Goal: Task Accomplishment & Management: Complete application form

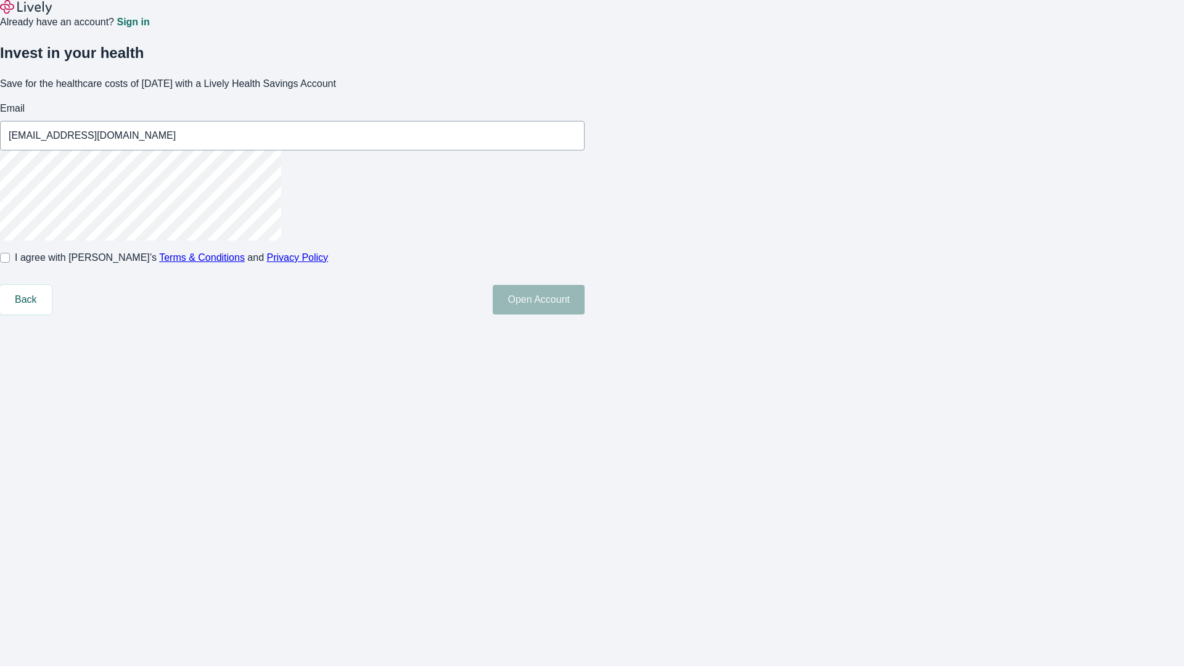
click at [10, 263] on input "I agree with Lively’s Terms & Conditions and Privacy Policy" at bounding box center [5, 258] width 10 height 10
checkbox input "true"
click at [585, 315] on button "Open Account" at bounding box center [539, 300] width 92 height 30
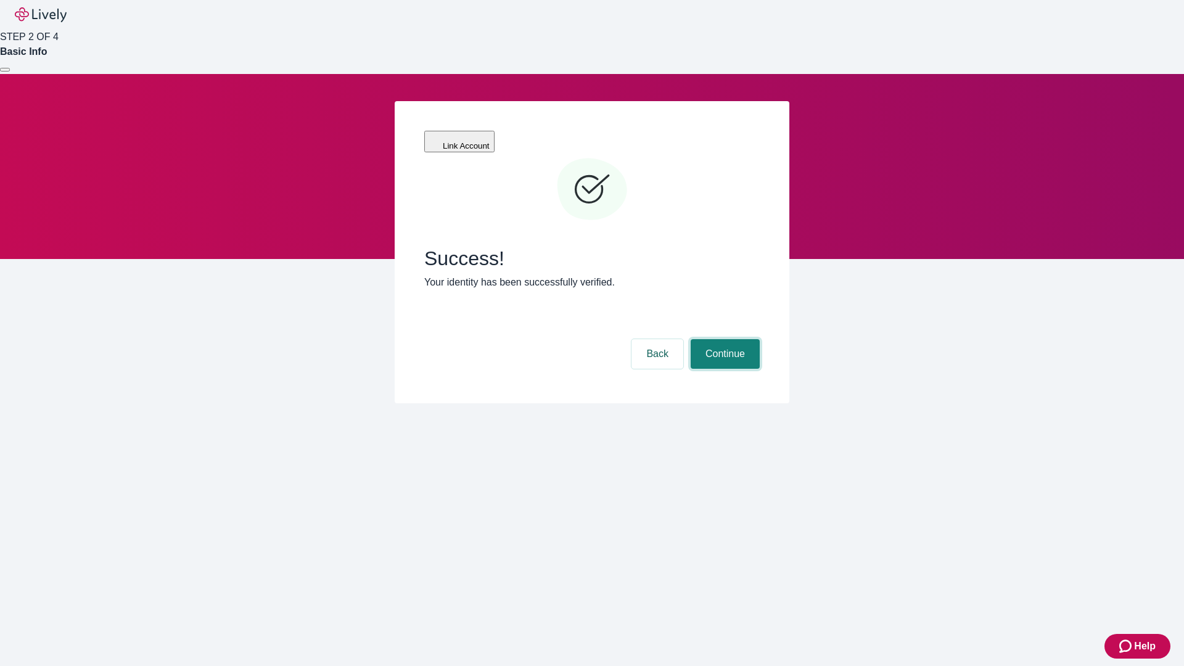
click at [723, 339] on button "Continue" at bounding box center [725, 354] width 69 height 30
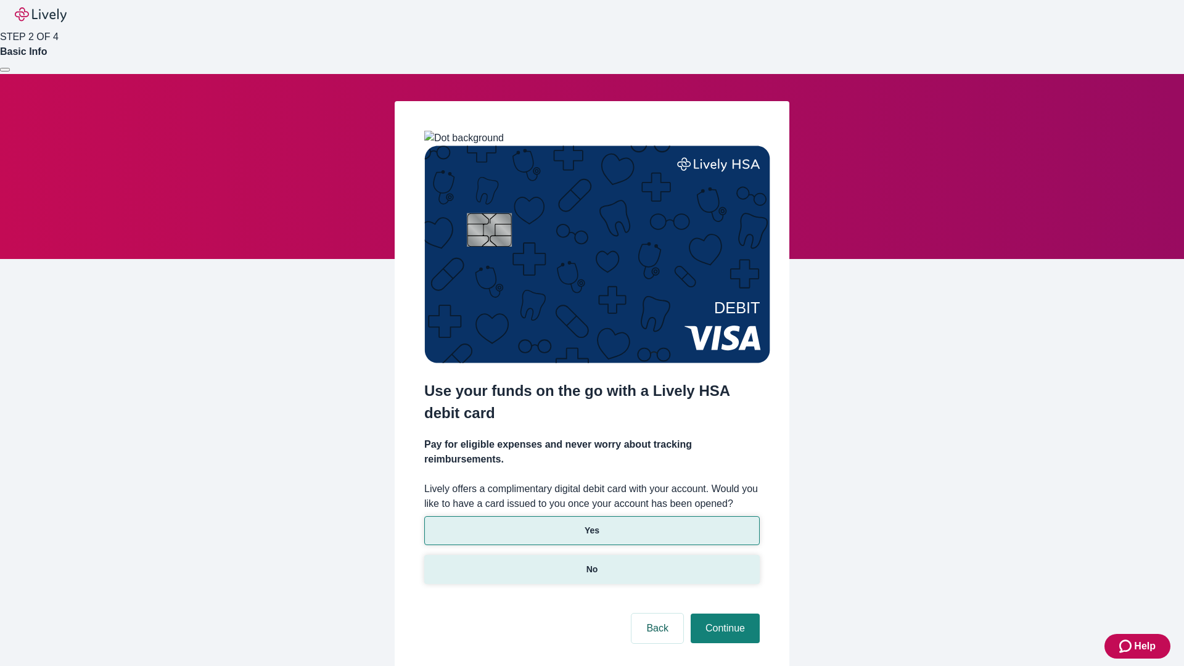
click at [591, 563] on p "No" at bounding box center [592, 569] width 12 height 13
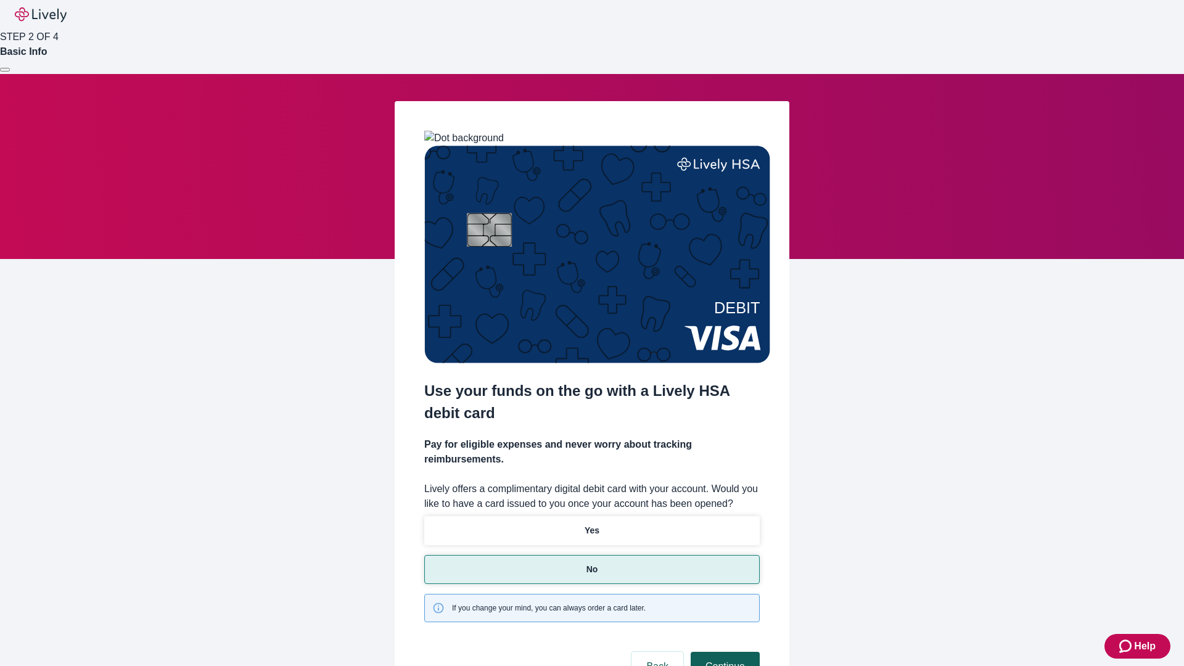
click at [723, 652] on button "Continue" at bounding box center [725, 667] width 69 height 30
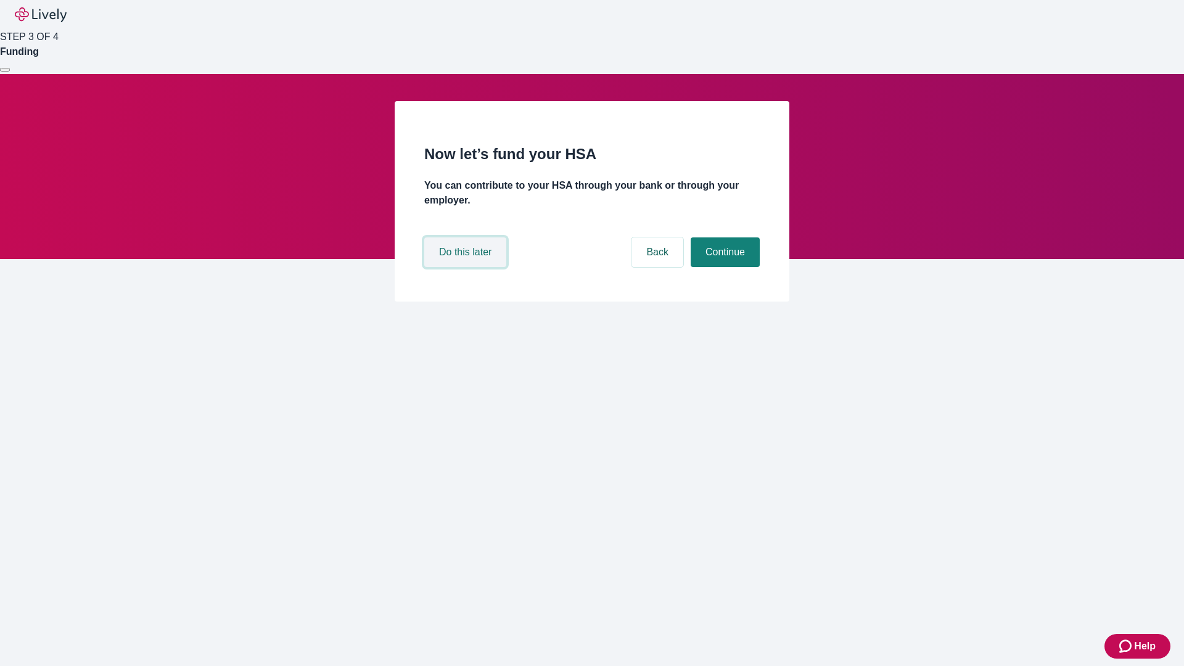
click at [467, 267] on button "Do this later" at bounding box center [465, 252] width 82 height 30
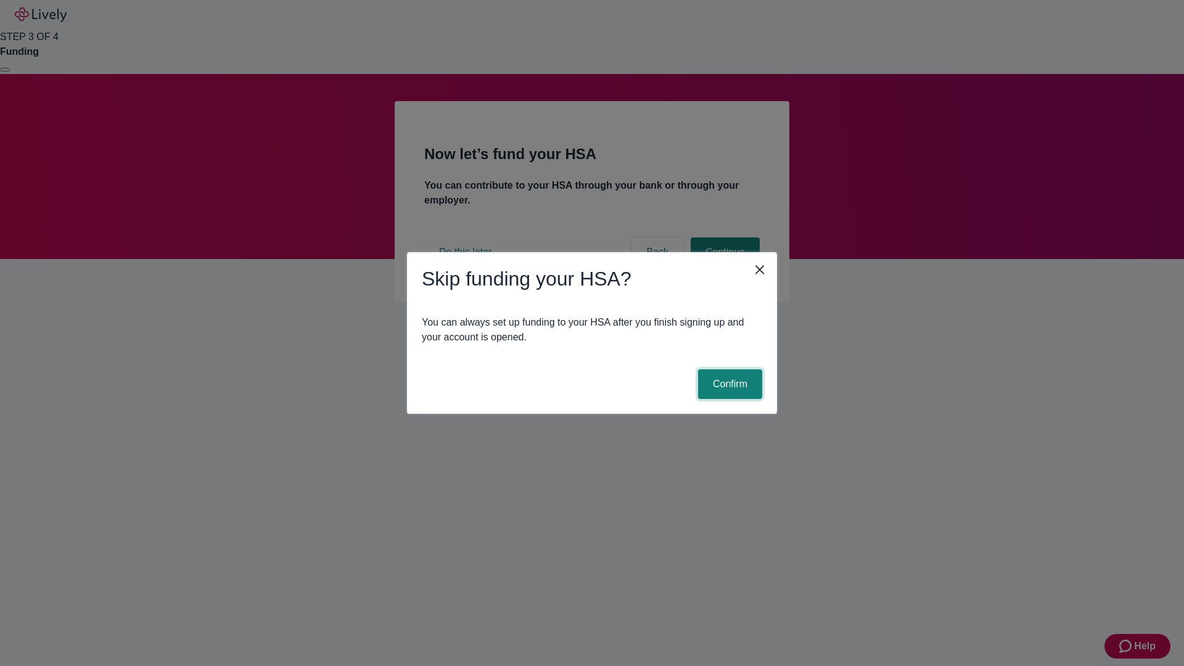
click at [728, 384] on button "Confirm" at bounding box center [730, 384] width 64 height 30
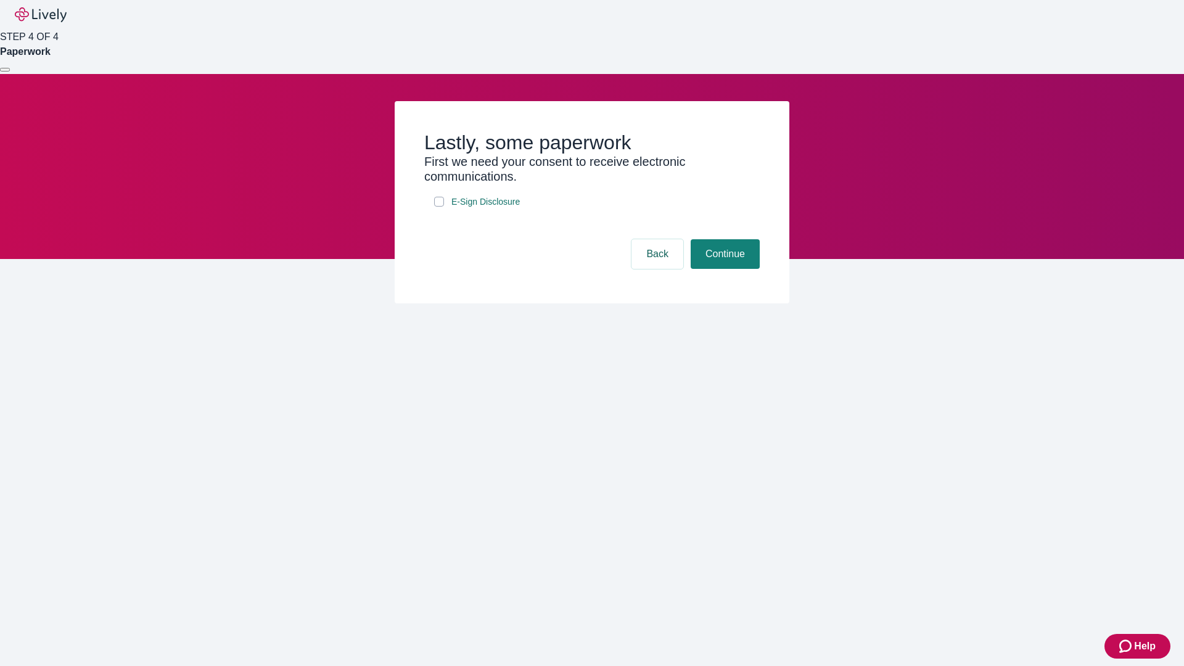
click at [439, 207] on input "E-Sign Disclosure" at bounding box center [439, 202] width 10 height 10
checkbox input "true"
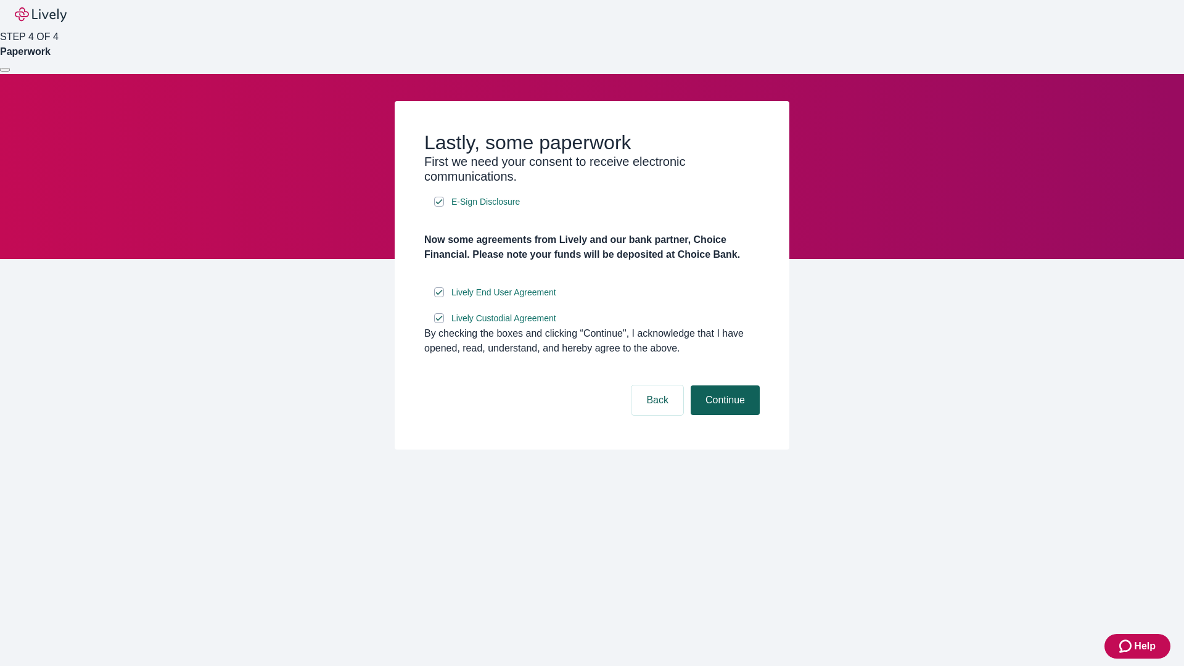
click at [723, 415] on button "Continue" at bounding box center [725, 400] width 69 height 30
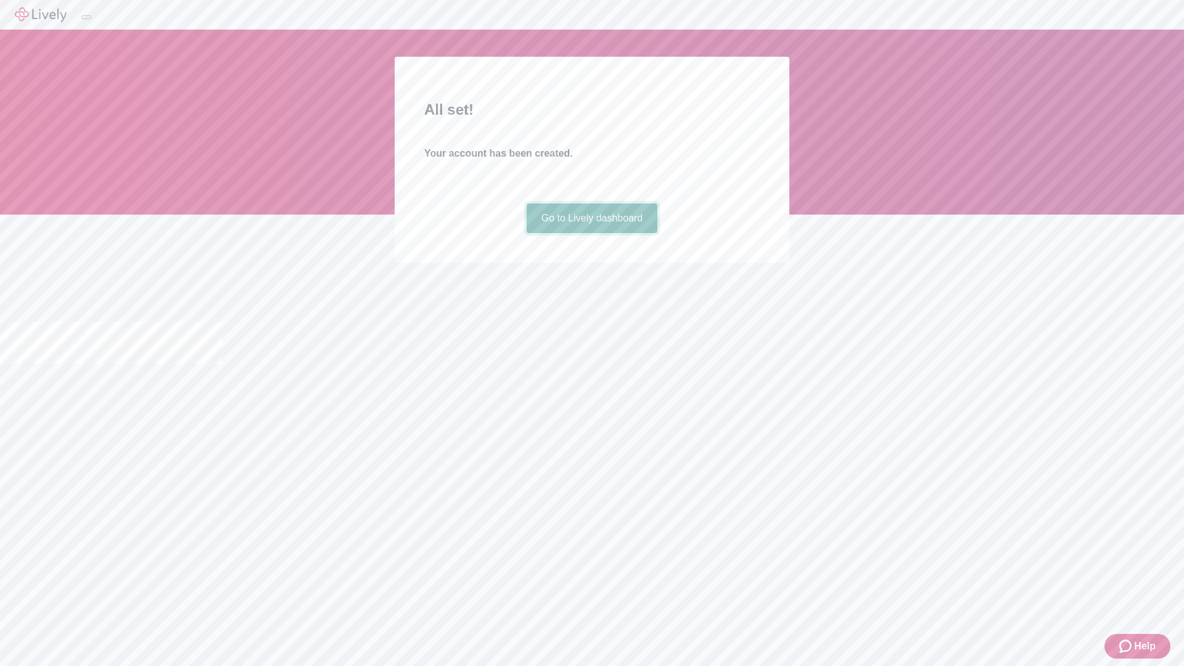
click at [591, 233] on link "Go to Lively dashboard" at bounding box center [592, 219] width 131 height 30
